Goal: Answer question/provide support

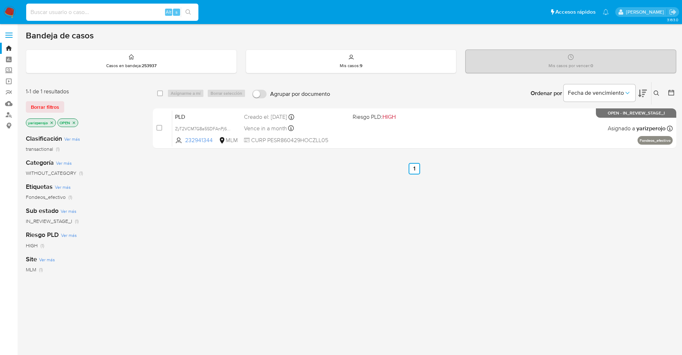
click at [107, 15] on input at bounding box center [112, 12] width 172 height 9
paste input "457842963"
type input "457842963"
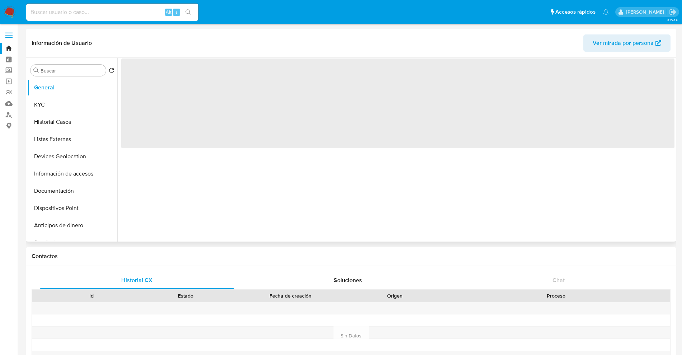
select select "10"
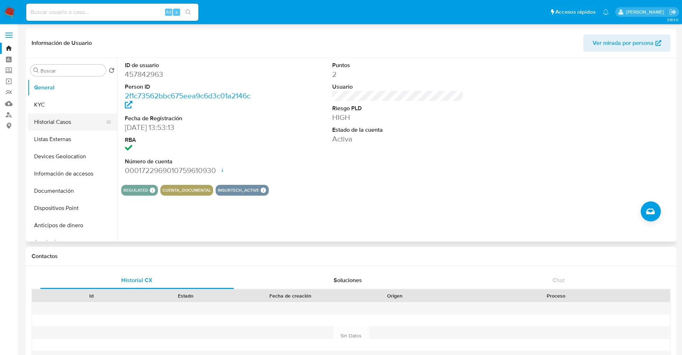
click at [60, 114] on button "Historial Casos" at bounding box center [70, 121] width 84 height 17
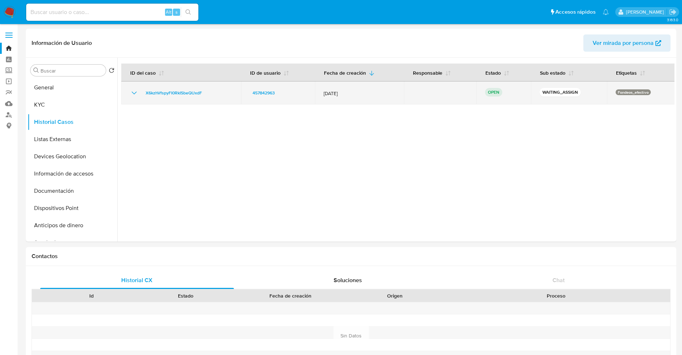
click at [135, 93] on icon "Mostrar/Ocultar" at bounding box center [134, 93] width 9 height 9
click at [171, 89] on span "X6kzhVfspyFI0RkISbeQUxdF" at bounding box center [174, 93] width 56 height 9
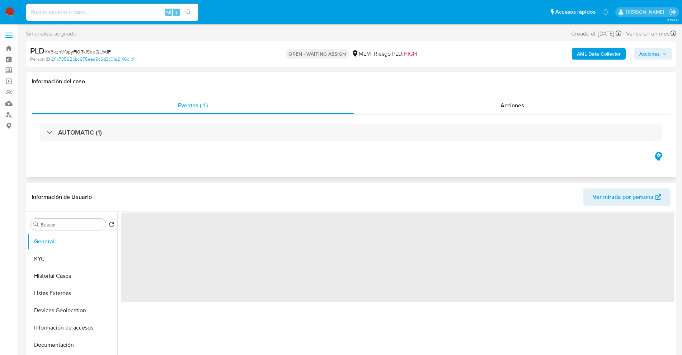
select select "10"
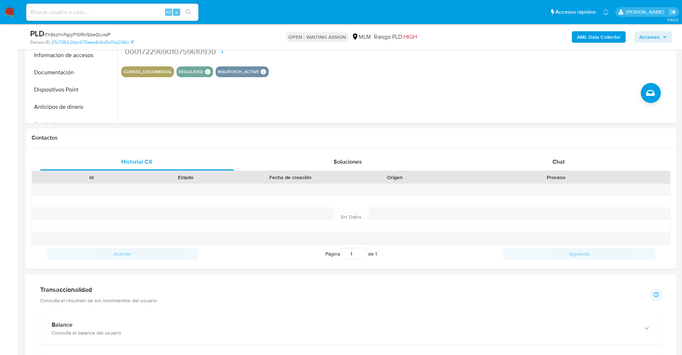
scroll to position [248, 0]
